Goal: Task Accomplishment & Management: Use online tool/utility

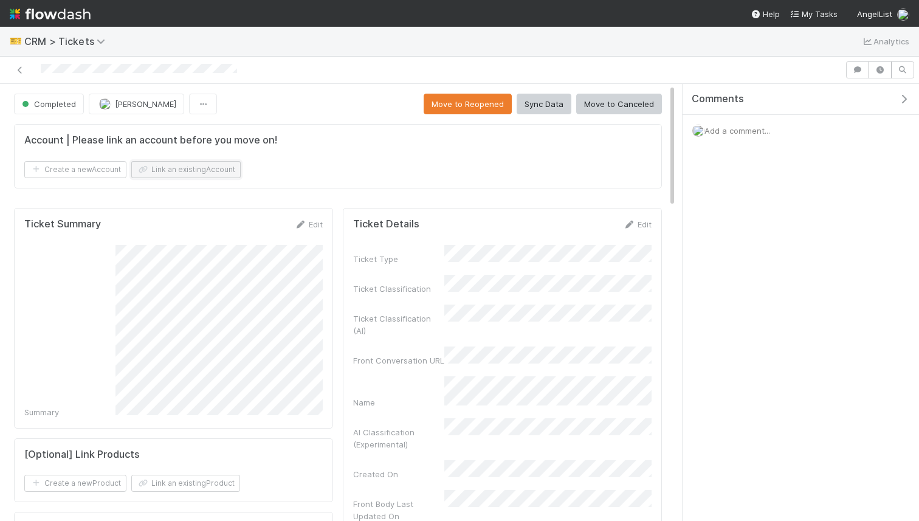
click at [176, 173] on button "Link an existing Account" at bounding box center [185, 169] width 109 height 17
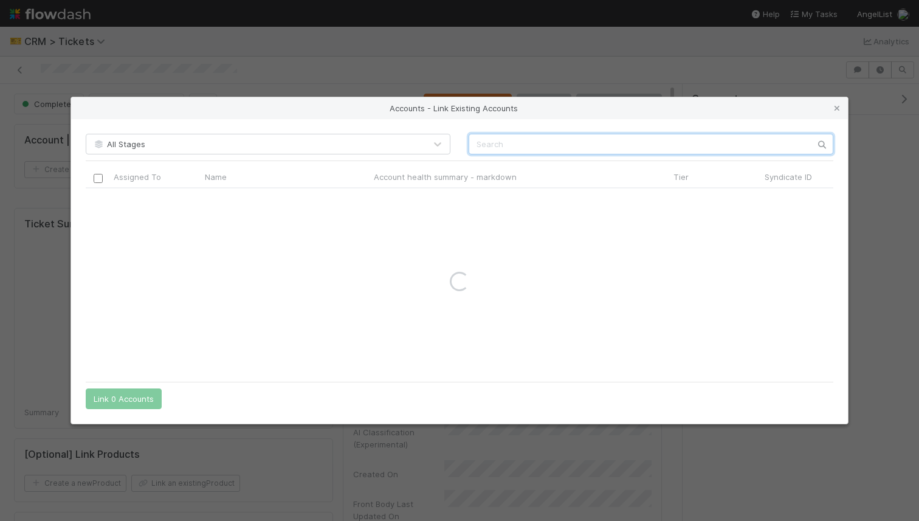
click at [507, 147] on input "text" at bounding box center [651, 144] width 365 height 21
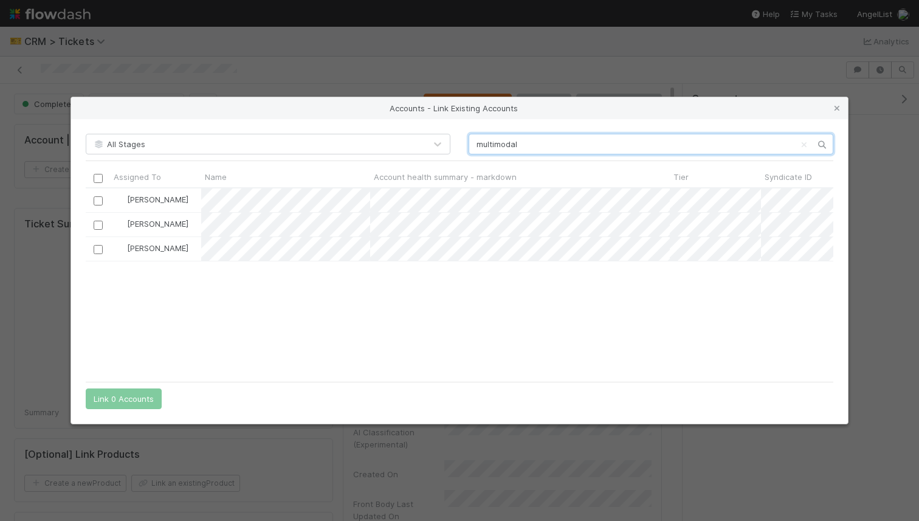
scroll to position [187, 748]
type input "multimodal"
click at [103, 251] on div at bounding box center [98, 248] width 15 height 13
click at [98, 251] on input "checkbox" at bounding box center [98, 249] width 9 height 9
click at [123, 397] on button "Link 1 Account" at bounding box center [121, 398] width 71 height 21
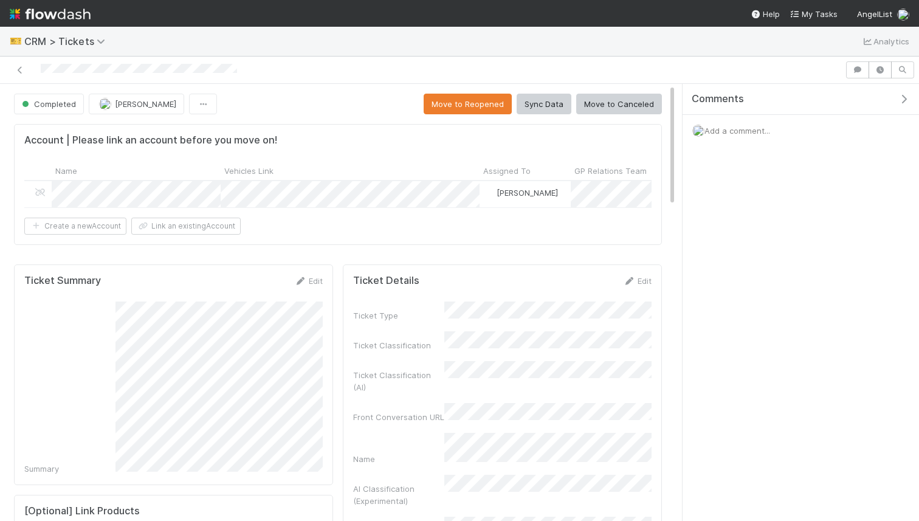
click at [564, 101] on button "Sync Data" at bounding box center [544, 104] width 55 height 21
click at [545, 102] on button "Sync Data" at bounding box center [544, 104] width 55 height 21
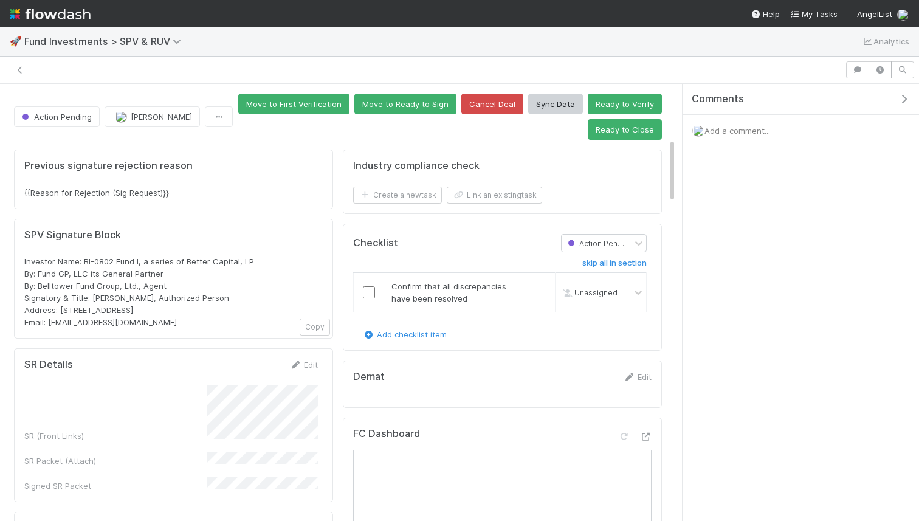
scroll to position [364, 0]
